Goal: Information Seeking & Learning: Learn about a topic

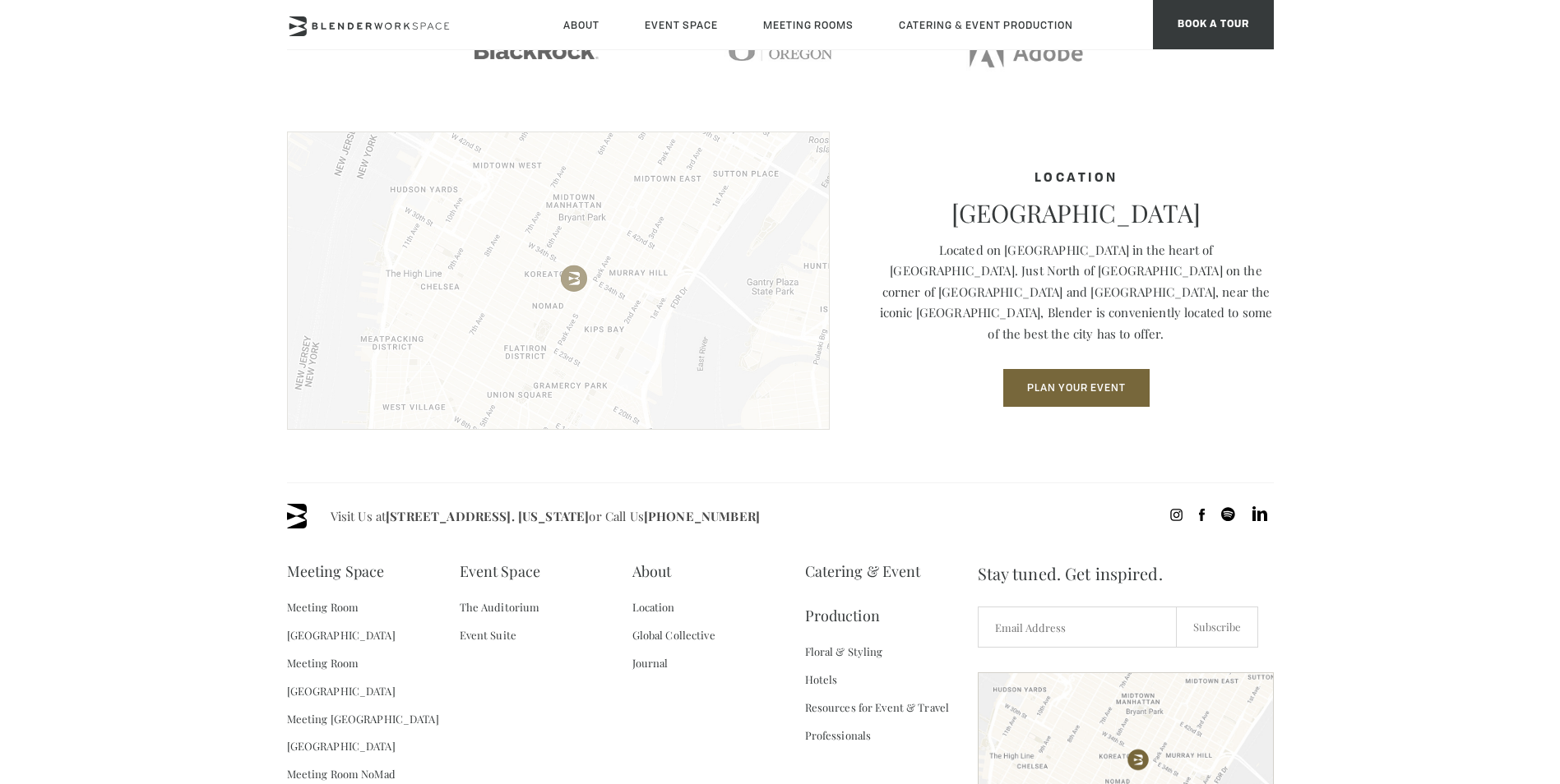
scroll to position [2329, 0]
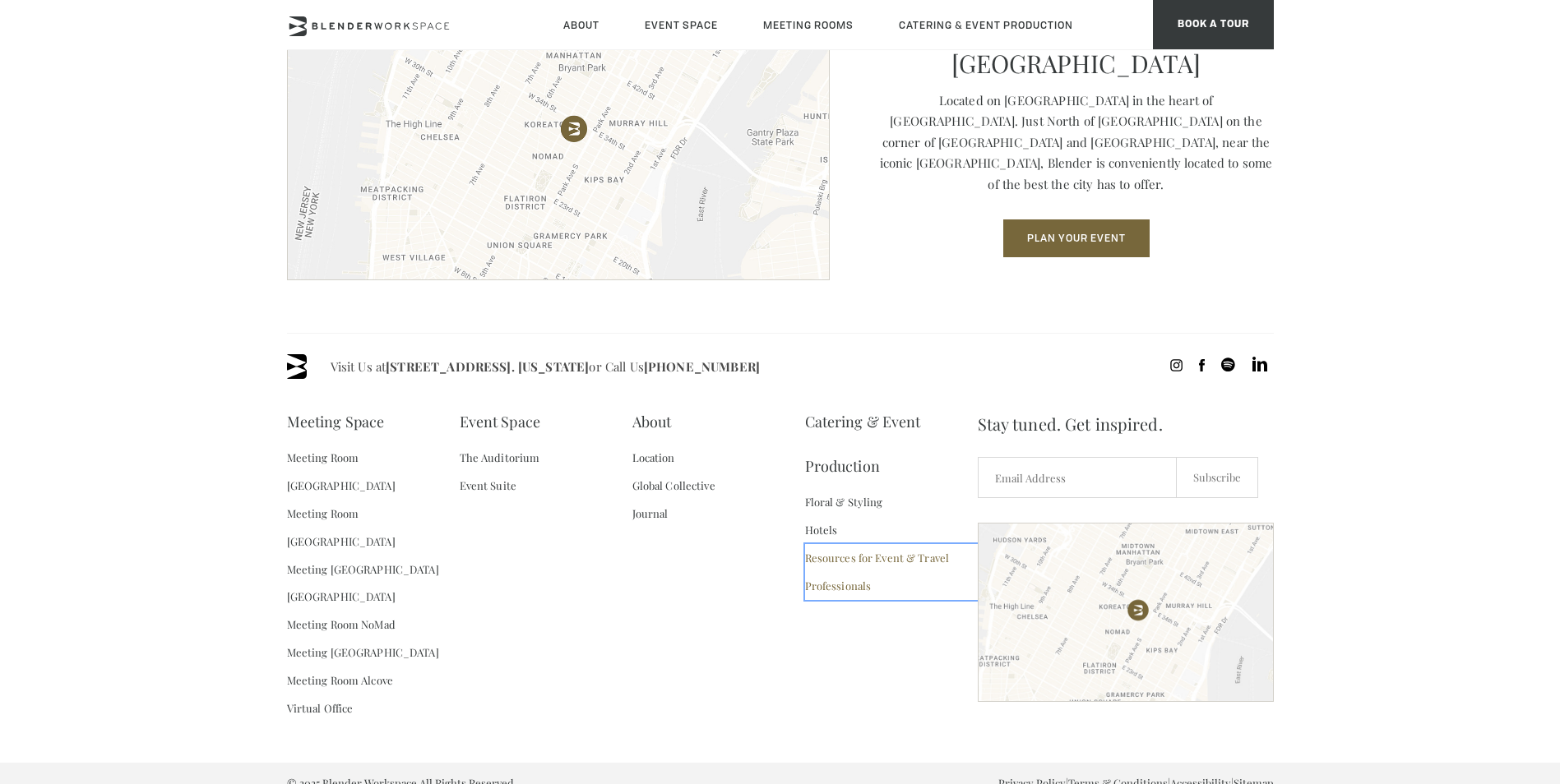
click at [844, 583] on link "Resources for Event & Travel Professionals" at bounding box center [892, 572] width 172 height 56
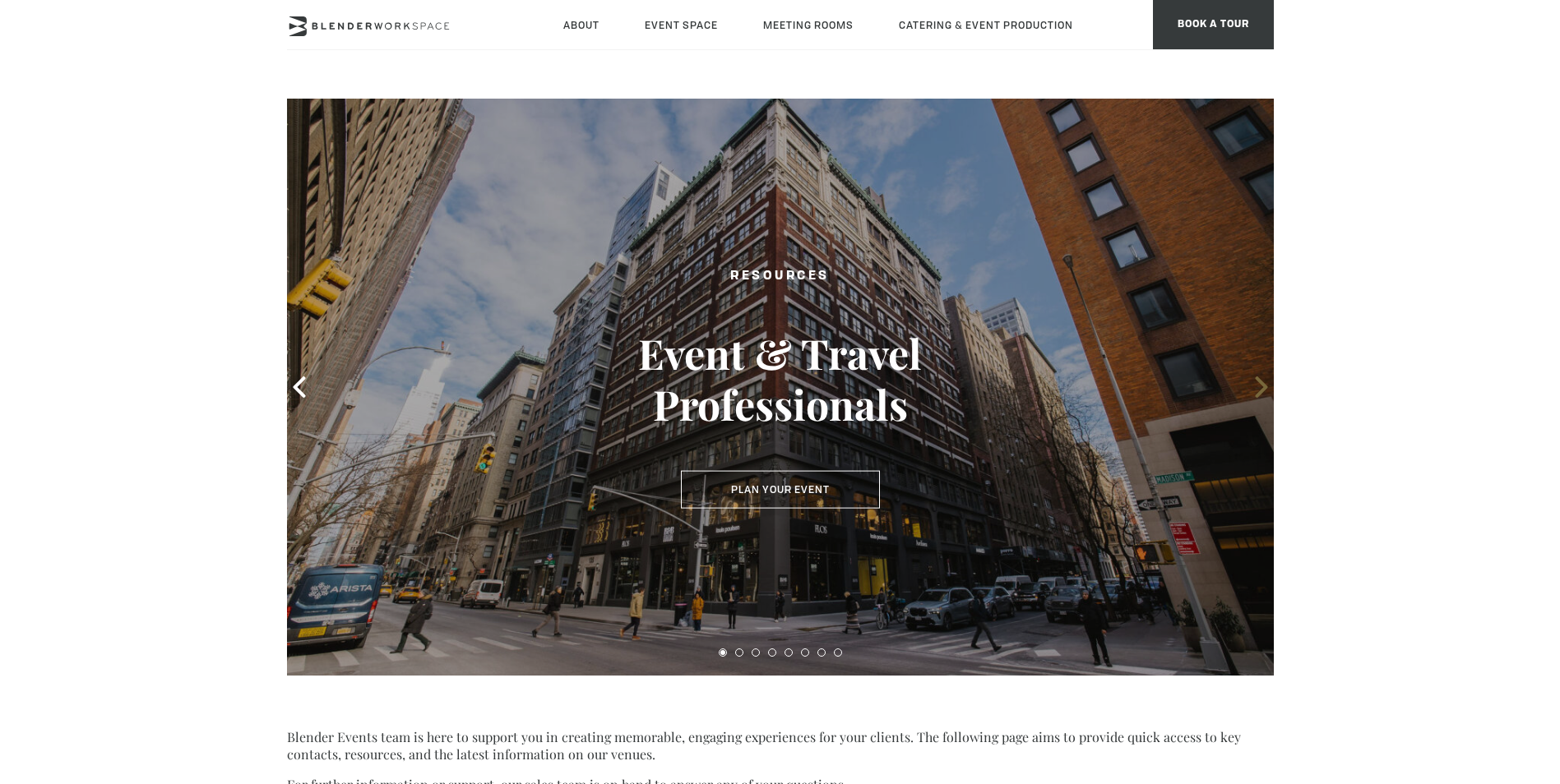
click at [1256, 381] on icon at bounding box center [1262, 387] width 21 height 21
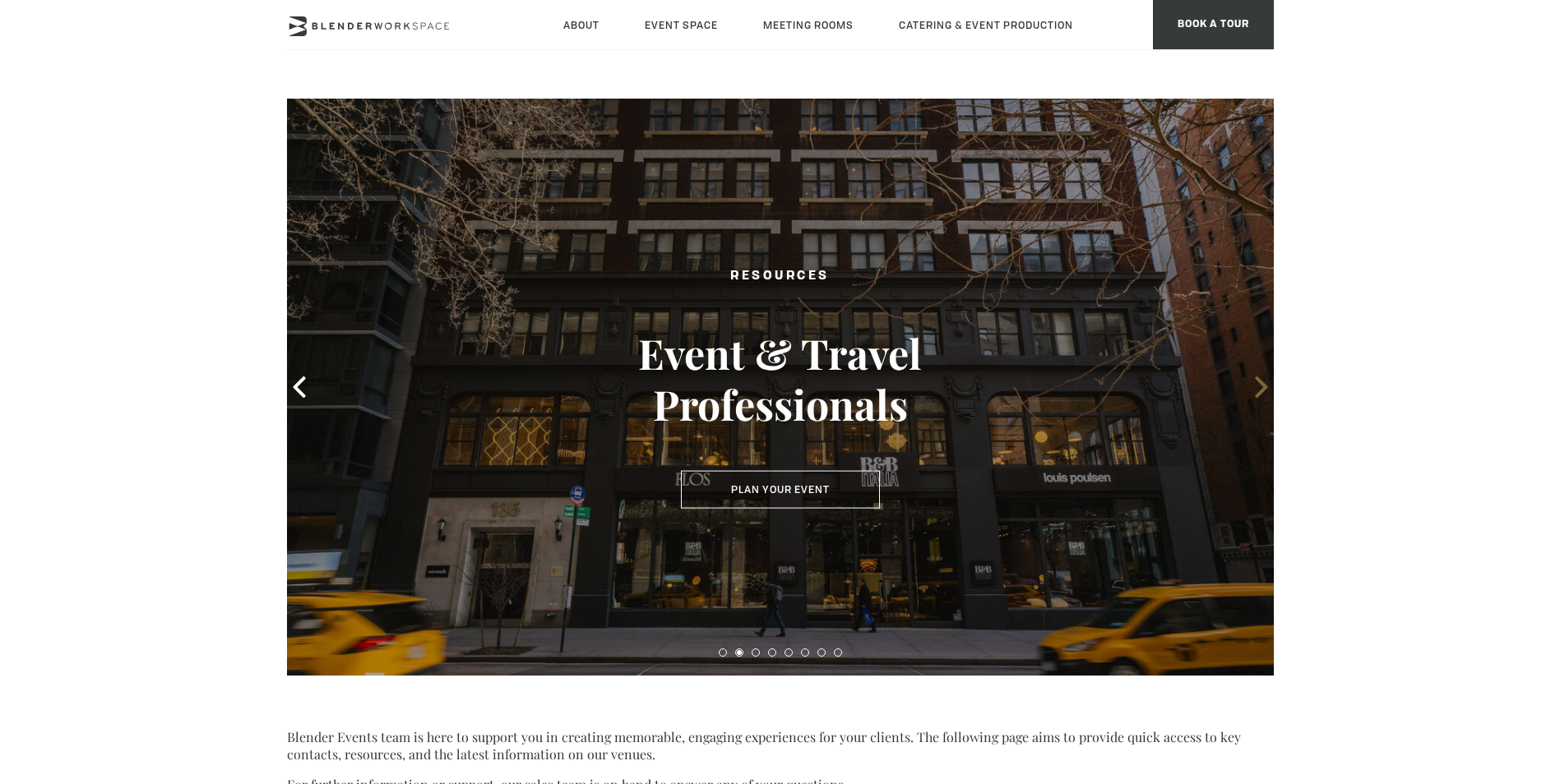
click at [1262, 376] on icon at bounding box center [1262, 387] width 21 height 21
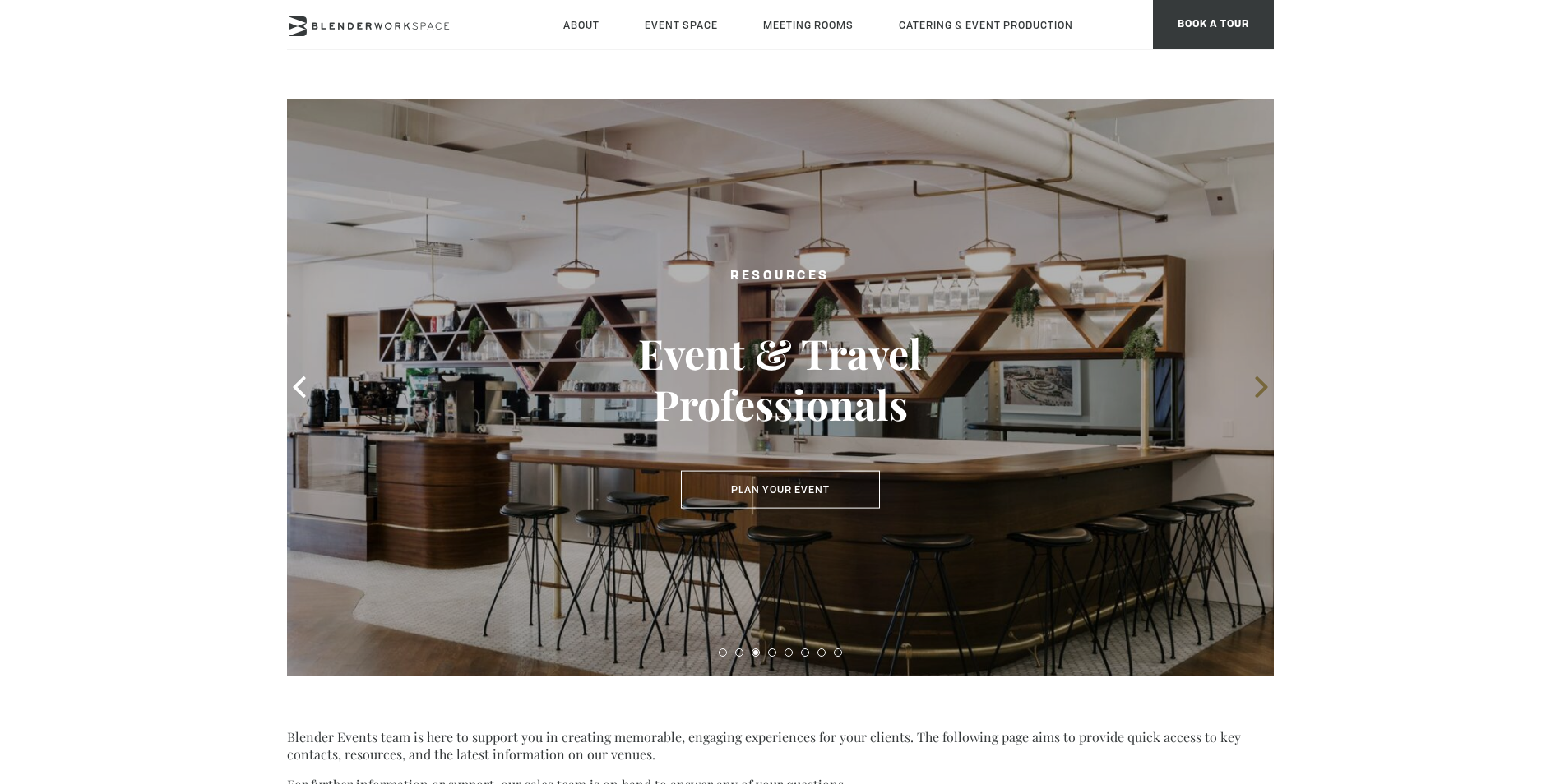
click at [1262, 375] on span at bounding box center [1262, 387] width 25 height 25
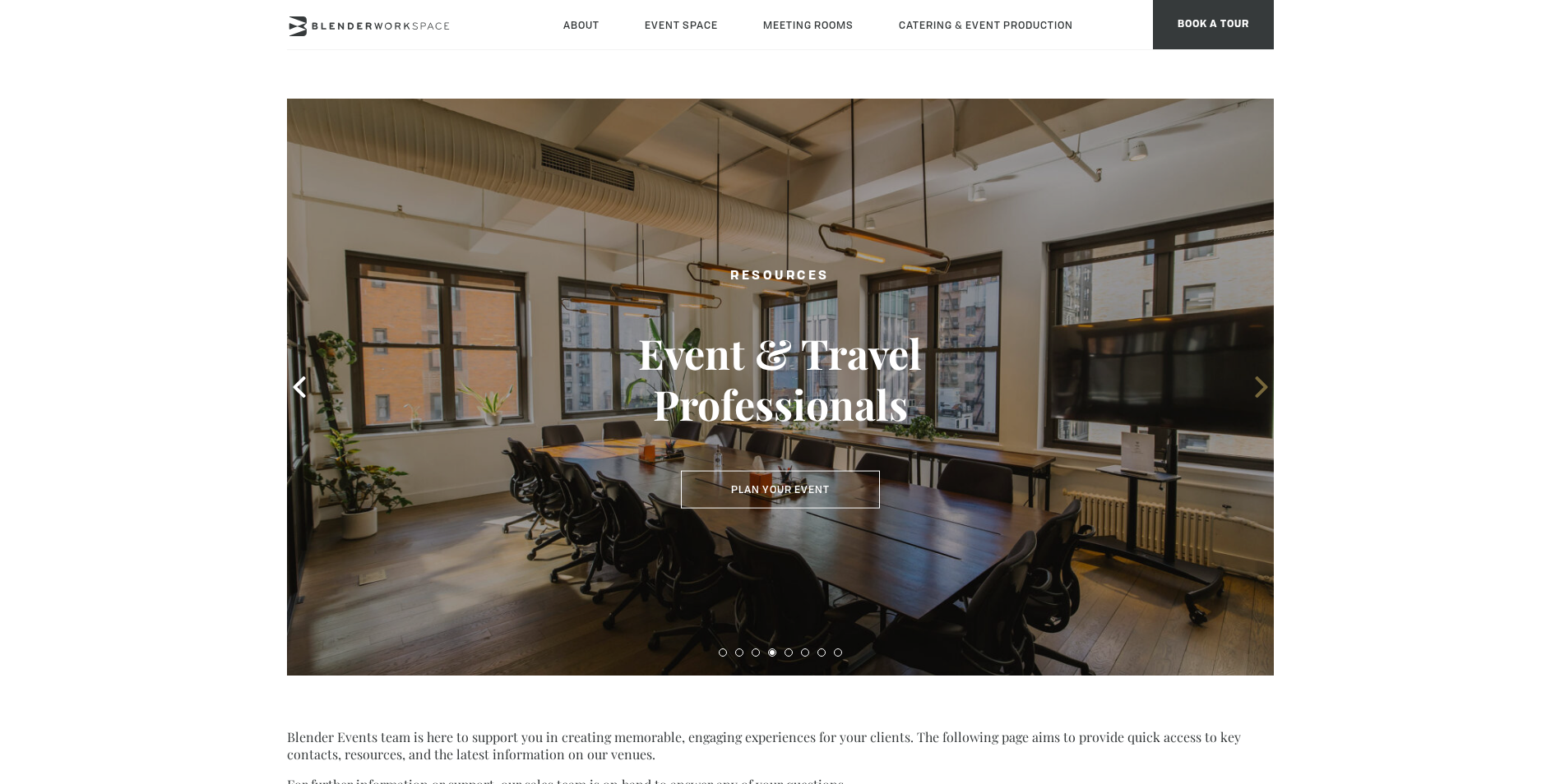
click at [1257, 378] on icon at bounding box center [1261, 387] width 12 height 21
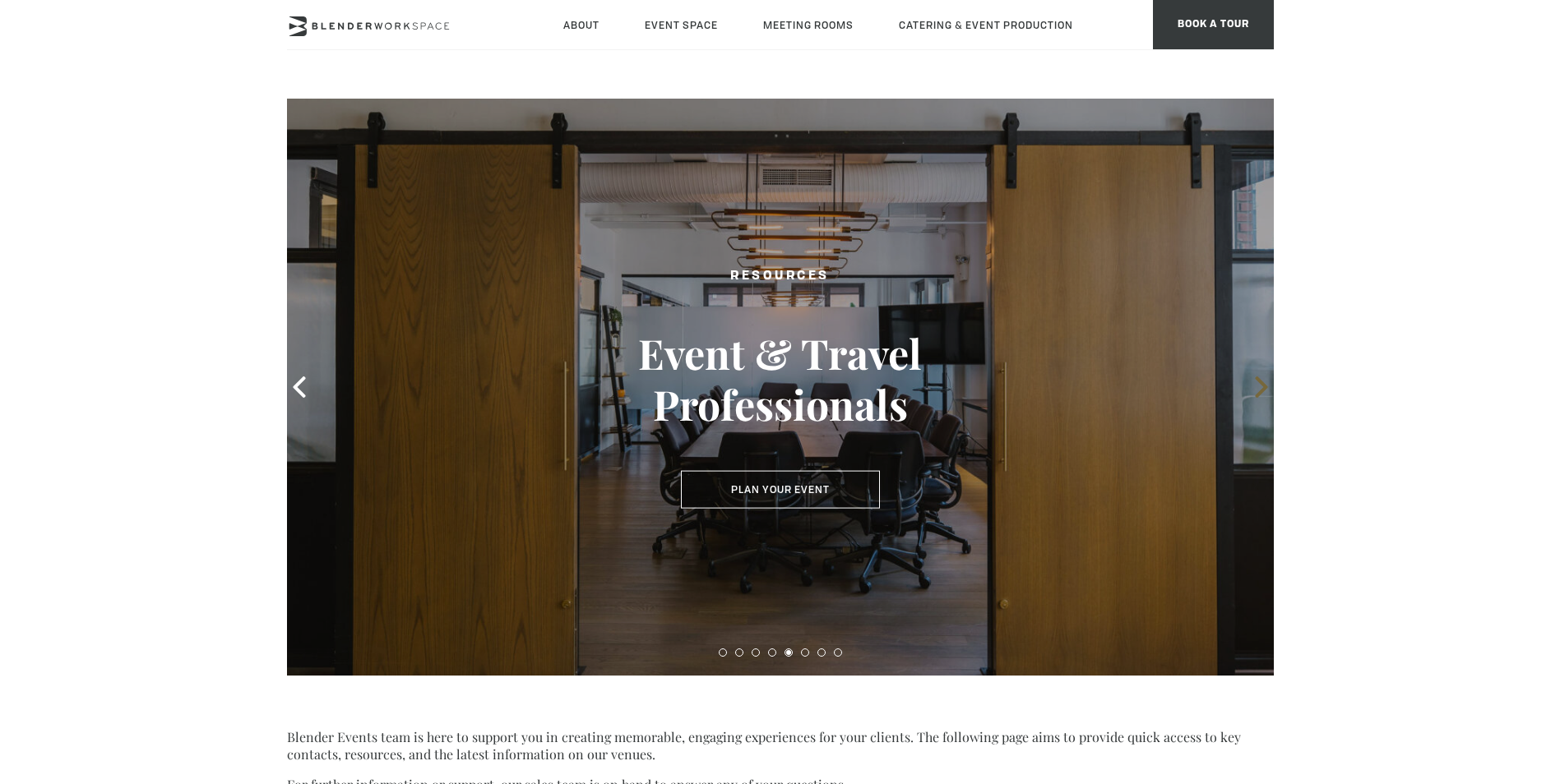
click at [1257, 379] on icon at bounding box center [1261, 387] width 12 height 21
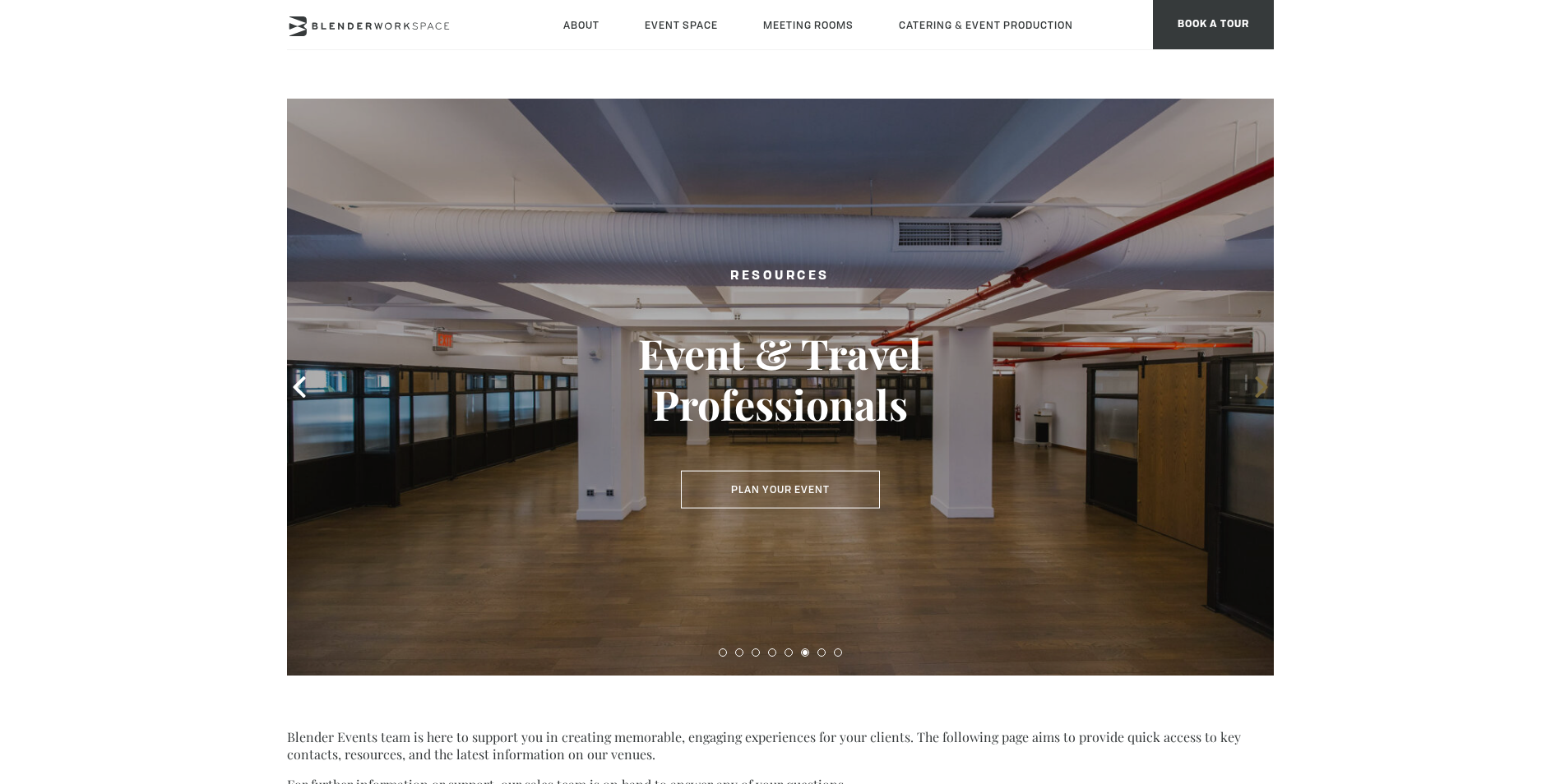
click at [1257, 379] on icon at bounding box center [1261, 387] width 12 height 21
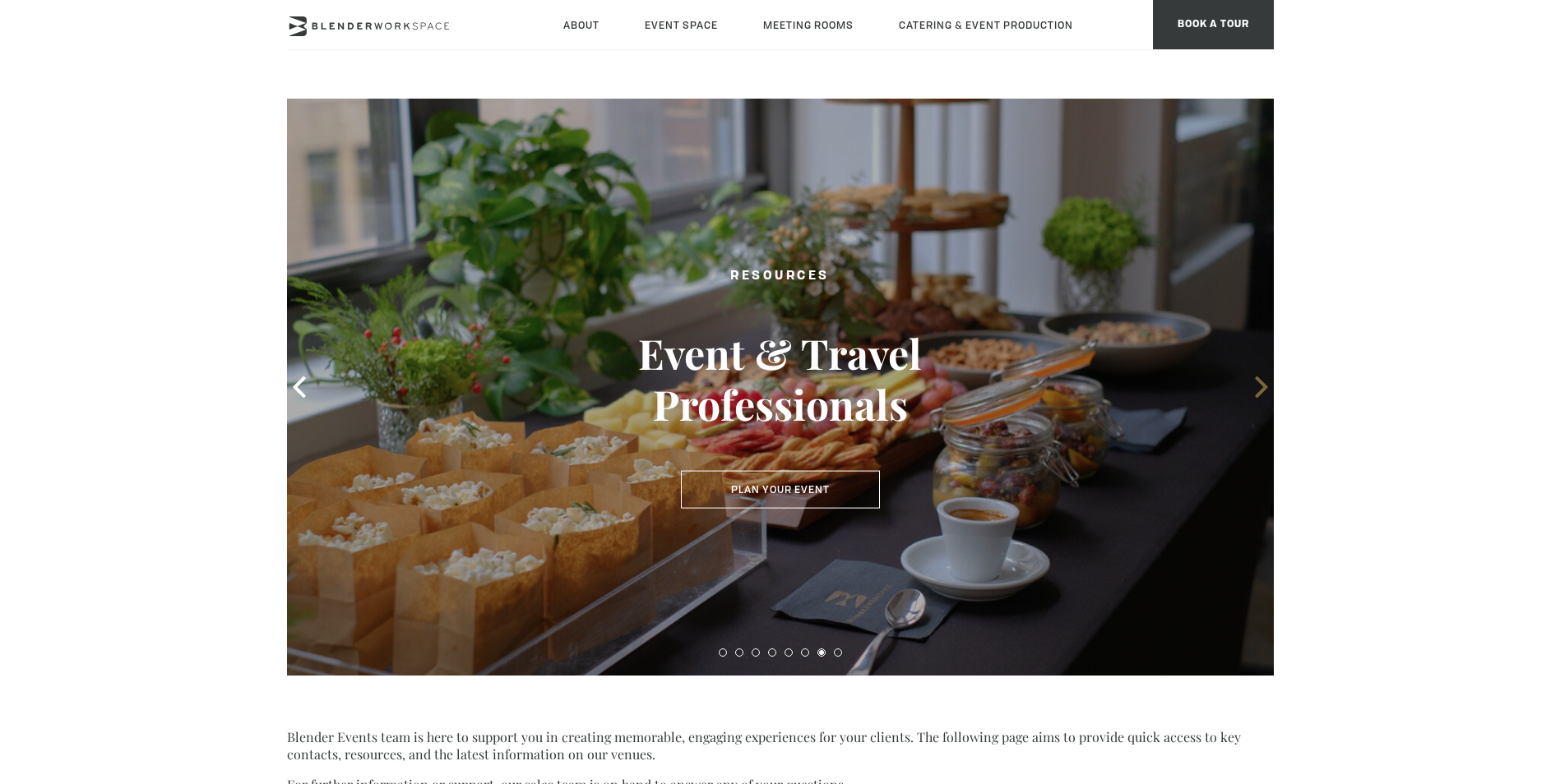
click at [1257, 379] on icon at bounding box center [1261, 387] width 12 height 21
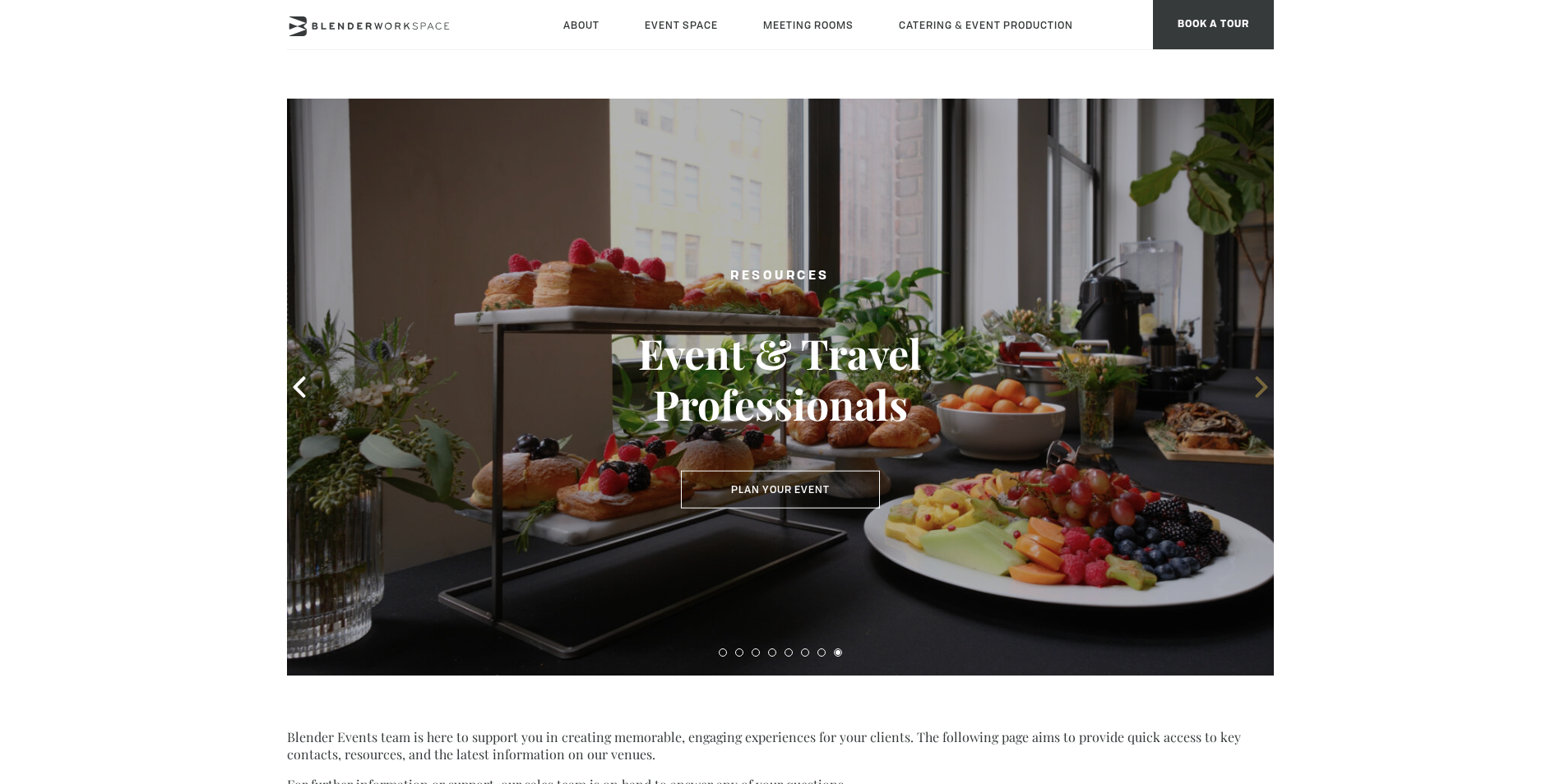
click at [1257, 379] on icon at bounding box center [1261, 387] width 12 height 21
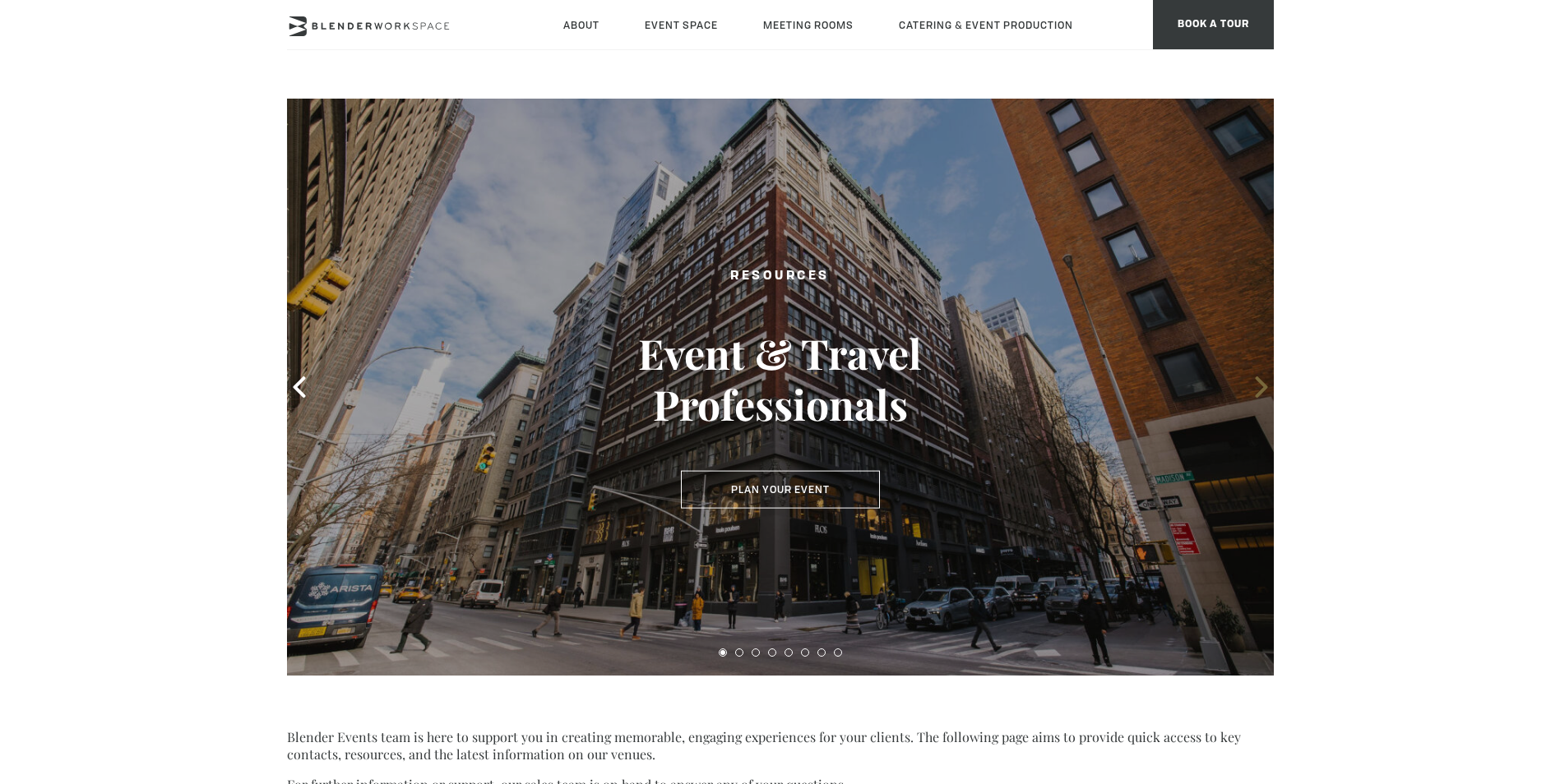
click at [1257, 379] on icon at bounding box center [1261, 387] width 12 height 21
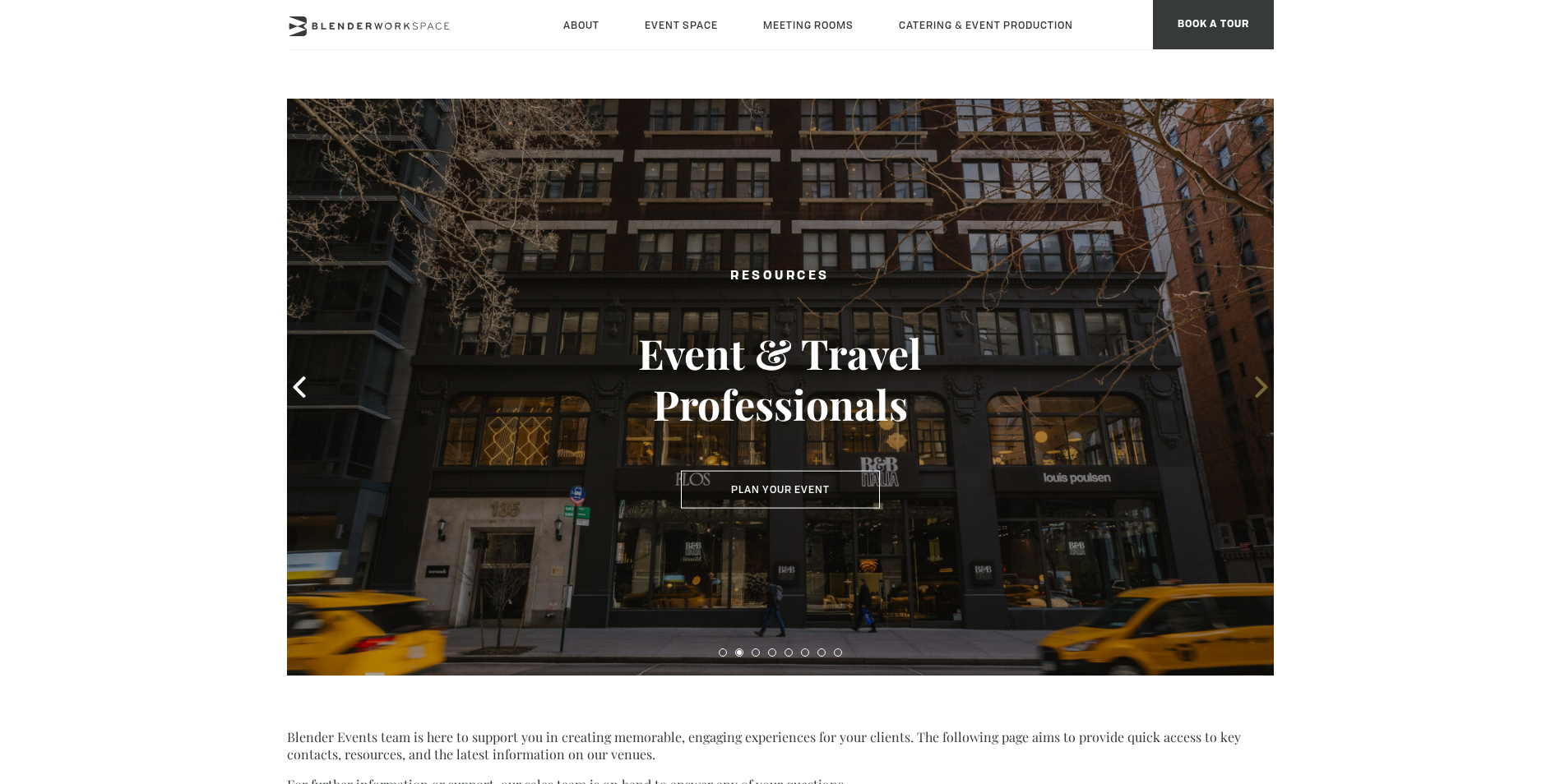
click at [1257, 379] on icon at bounding box center [1261, 387] width 12 height 21
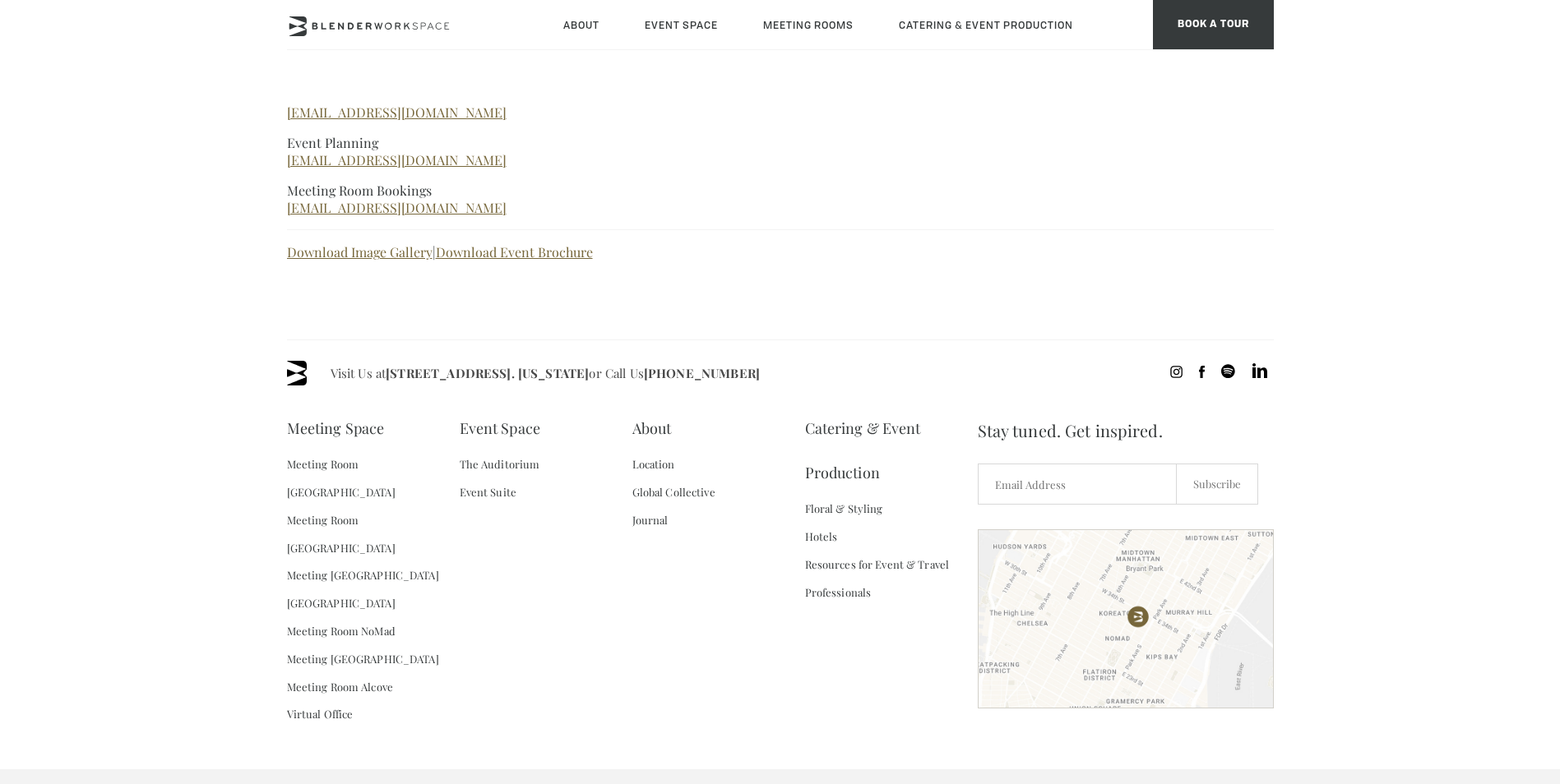
scroll to position [709, 0]
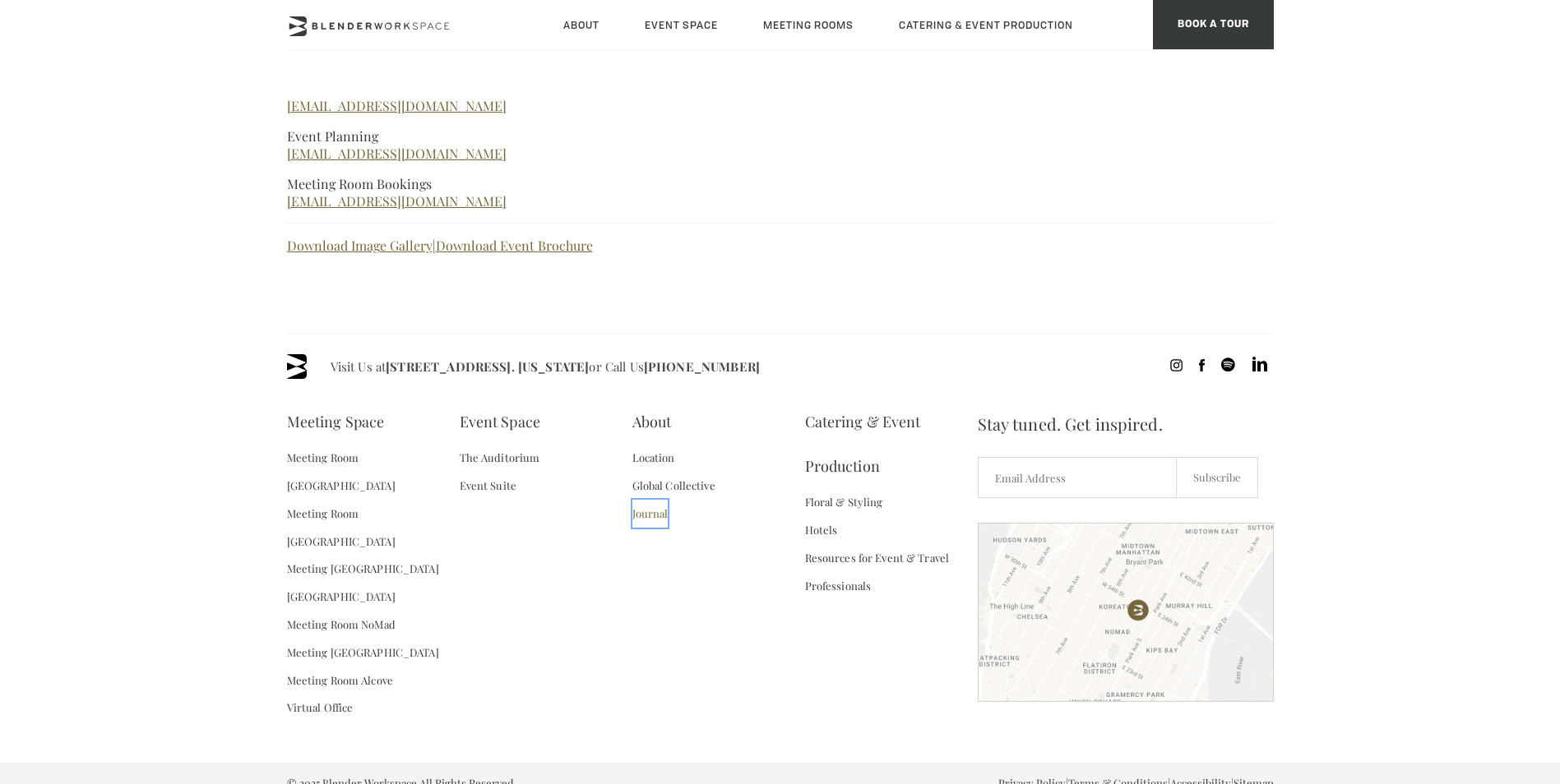
click at [650, 514] on link "Journal" at bounding box center [650, 514] width 36 height 28
